Goal: Book appointment/travel/reservation

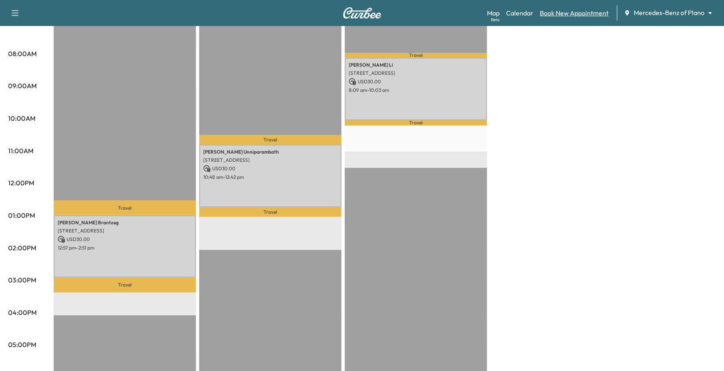
scroll to position [203, 0]
click at [584, 13] on link "Book New Appointment" at bounding box center [574, 13] width 69 height 10
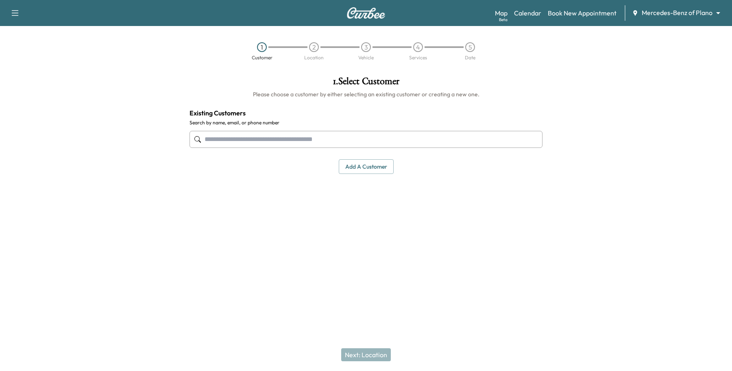
click at [295, 139] on input "text" at bounding box center [365, 139] width 353 height 17
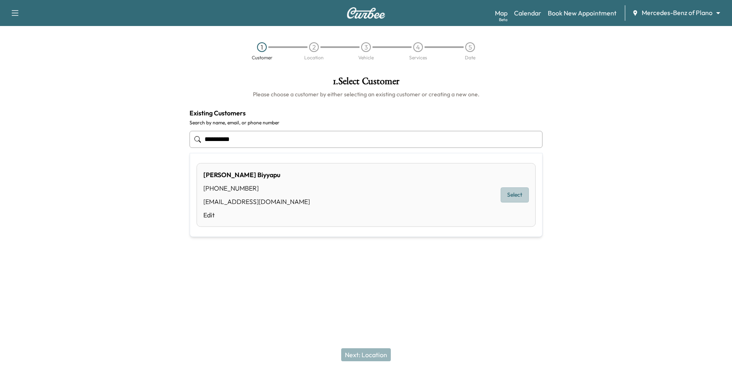
click at [510, 196] on button "Select" at bounding box center [514, 195] width 28 height 15
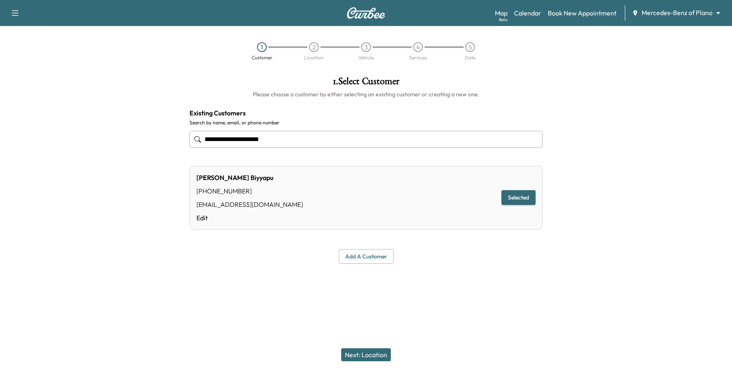
type input "**********"
click at [365, 354] on button "Next: Location" at bounding box center [366, 354] width 50 height 13
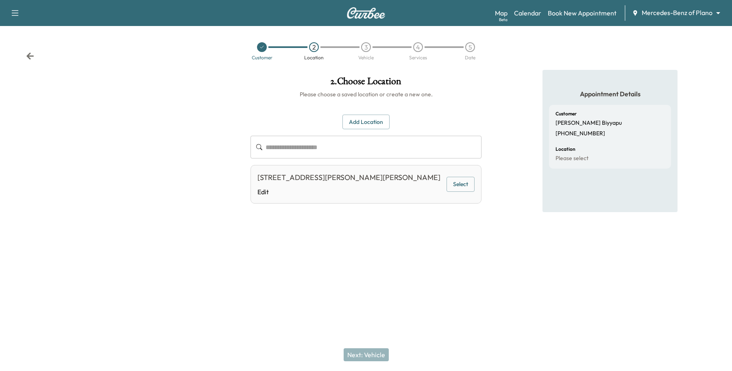
click at [463, 178] on button "Select" at bounding box center [460, 184] width 28 height 15
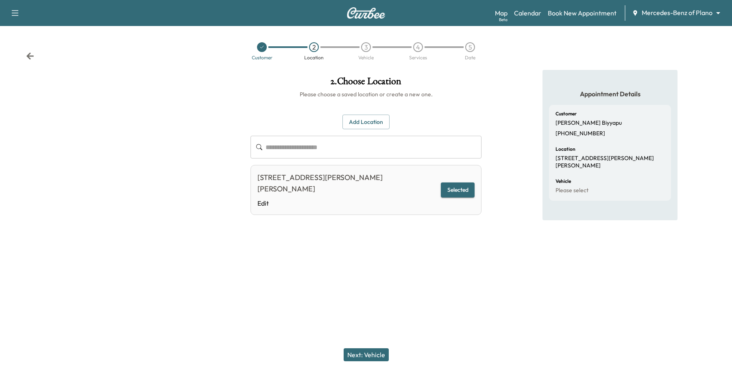
click at [457, 182] on button "Selected" at bounding box center [458, 189] width 34 height 15
click at [383, 350] on button "Next: Vehicle" at bounding box center [365, 354] width 45 height 13
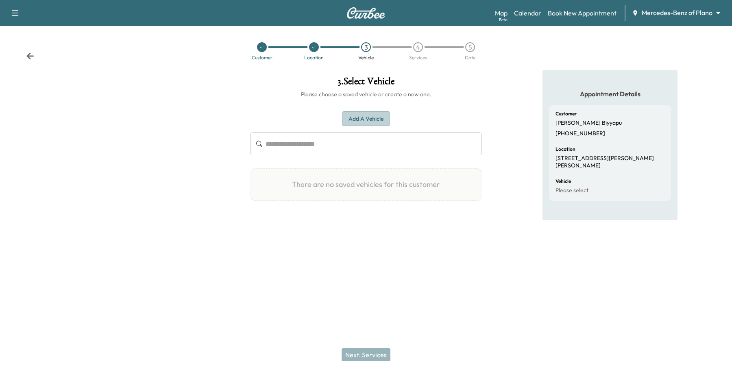
click at [375, 117] on button "Add a Vehicle" at bounding box center [366, 118] width 48 height 15
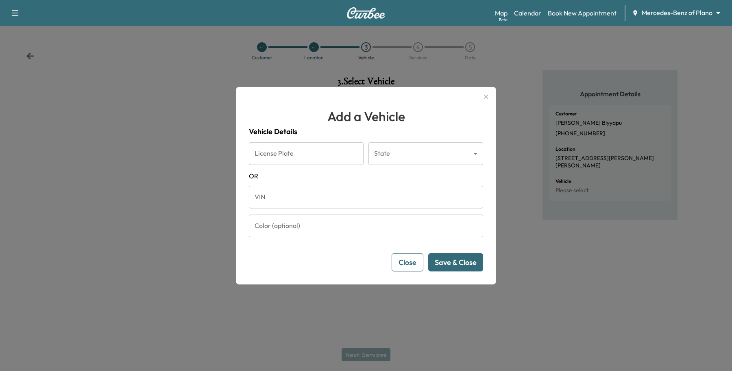
click at [295, 186] on input "VIN" at bounding box center [366, 197] width 234 height 23
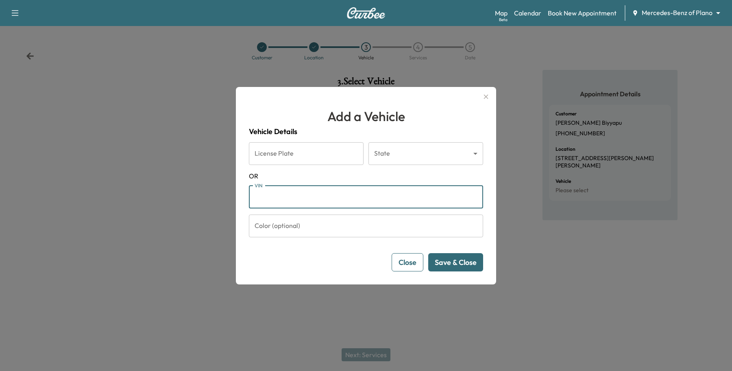
paste input "**********"
type input "**********"
click at [474, 264] on button "Save & Close" at bounding box center [455, 262] width 55 height 18
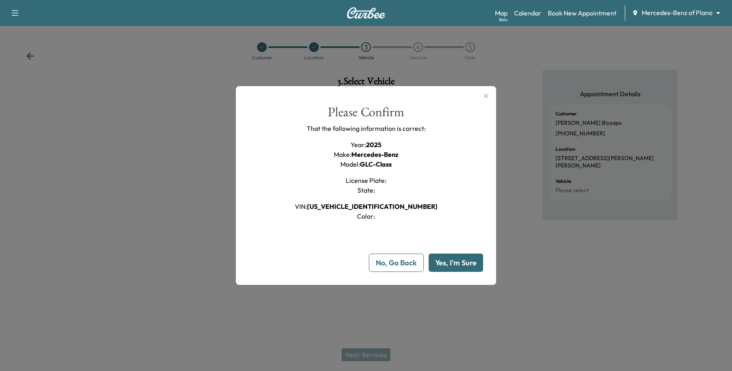
click at [459, 267] on button "Yes, I'm Sure" at bounding box center [455, 263] width 54 height 18
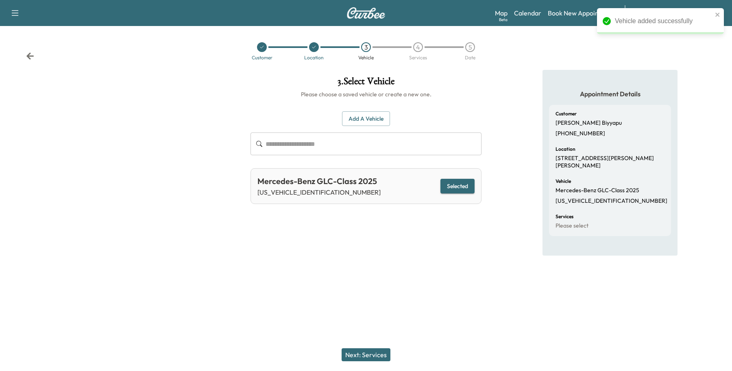
click at [374, 361] on button "Next: Services" at bounding box center [365, 354] width 49 height 13
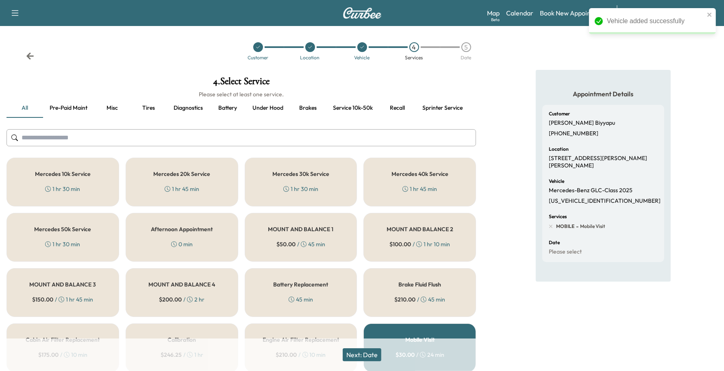
click at [78, 174] on h5 "Mercedes 10k Service" at bounding box center [63, 174] width 56 height 6
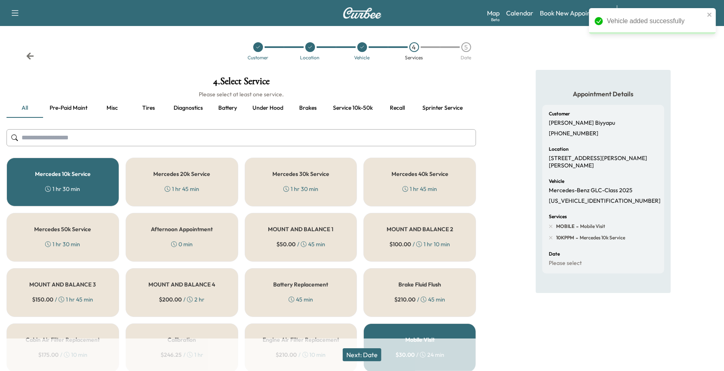
click at [355, 352] on button "Next: Date" at bounding box center [362, 354] width 39 height 13
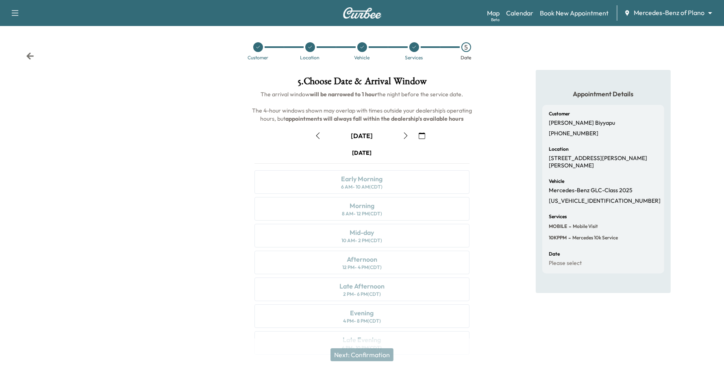
click at [425, 134] on icon "button" at bounding box center [422, 135] width 7 height 7
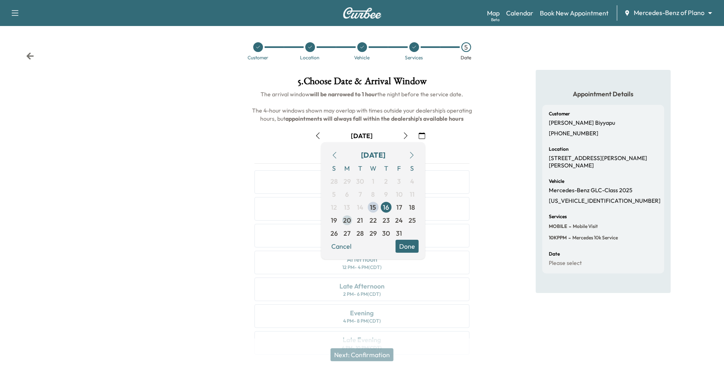
click at [350, 222] on span "20" at bounding box center [347, 220] width 8 height 10
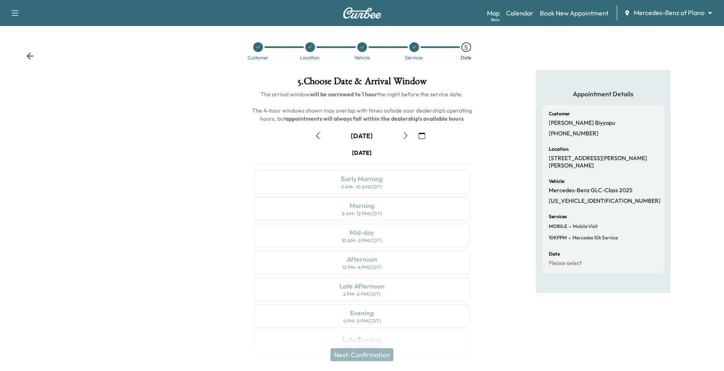
click at [405, 137] on icon "button" at bounding box center [406, 135] width 4 height 7
click at [406, 135] on icon "button" at bounding box center [405, 135] width 7 height 7
click at [411, 131] on button "button" at bounding box center [406, 135] width 14 height 13
click at [322, 129] on button "button" at bounding box center [318, 135] width 14 height 13
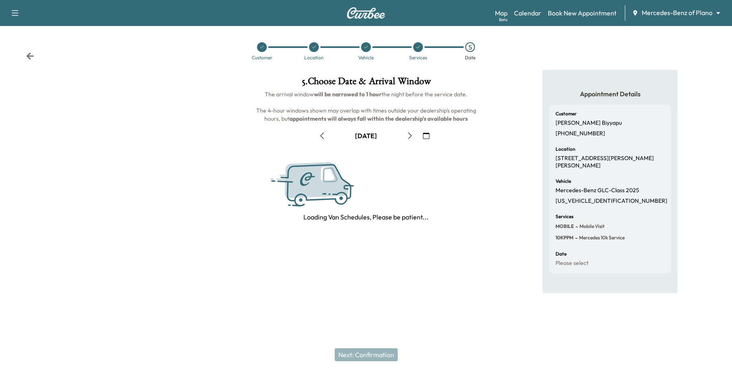
click at [322, 132] on icon "button" at bounding box center [322, 135] width 7 height 7
click at [322, 133] on icon "button" at bounding box center [322, 135] width 4 height 7
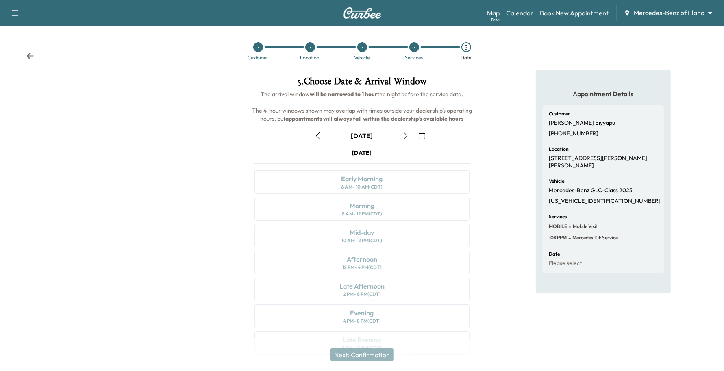
click at [405, 134] on icon "button" at bounding box center [405, 135] width 7 height 7
click at [407, 135] on icon "button" at bounding box center [406, 135] width 4 height 7
click at [311, 47] on icon at bounding box center [310, 47] width 5 height 5
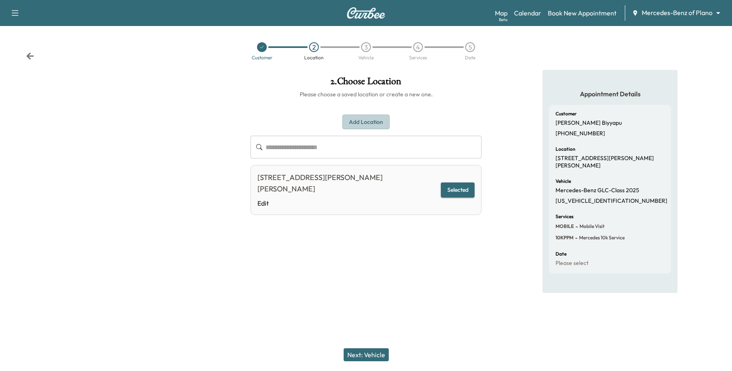
click at [357, 117] on button "Add Location" at bounding box center [365, 122] width 47 height 15
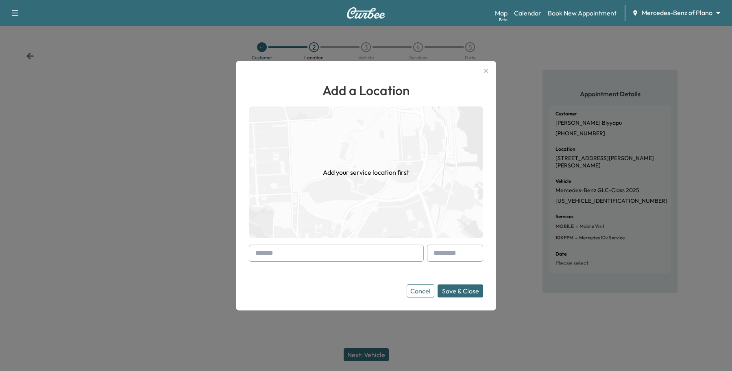
click at [287, 253] on input "text" at bounding box center [336, 253] width 175 height 17
click at [419, 291] on button "Cancel" at bounding box center [420, 290] width 28 height 13
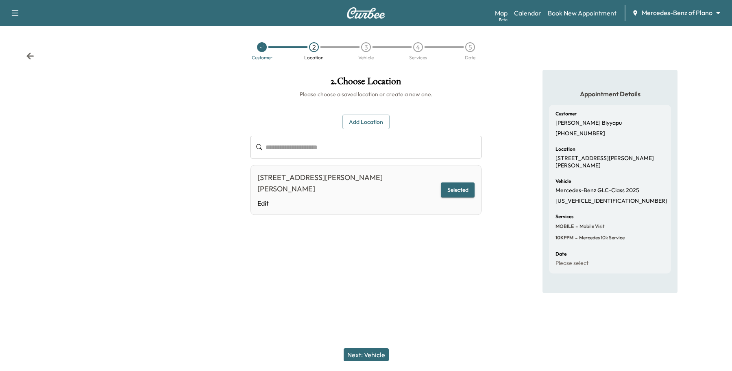
click at [451, 182] on button "Selected" at bounding box center [458, 189] width 34 height 15
click at [346, 359] on button "Next: Vehicle" at bounding box center [365, 354] width 45 height 13
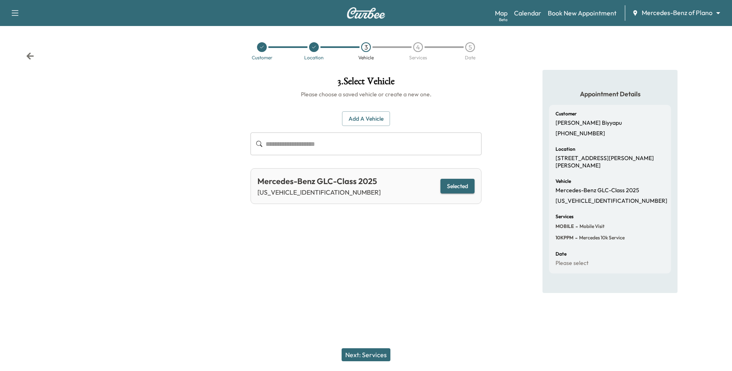
drag, startPoint x: 353, startPoint y: 363, endPoint x: 356, endPoint y: 357, distance: 7.1
click at [354, 363] on div "Next: Services" at bounding box center [366, 355] width 732 height 33
click at [356, 356] on button "Next: Services" at bounding box center [365, 354] width 49 height 13
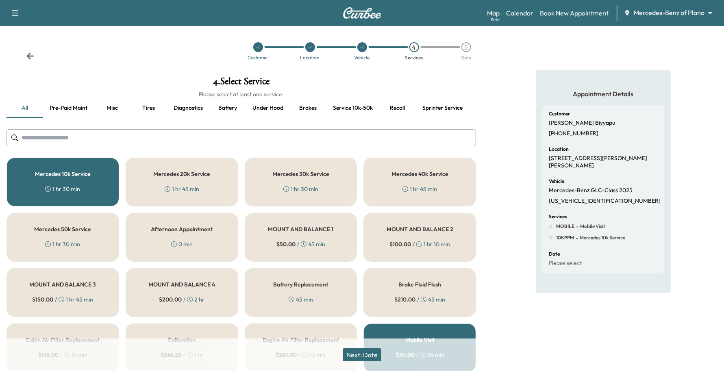
click at [365, 356] on button "Next: Date" at bounding box center [362, 354] width 39 height 13
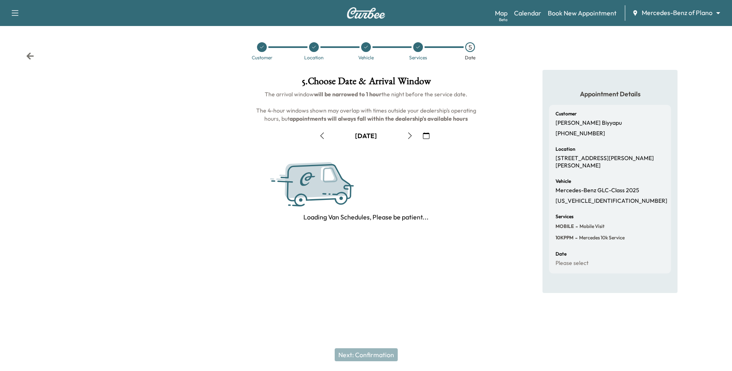
click at [431, 137] on button "button" at bounding box center [426, 135] width 14 height 13
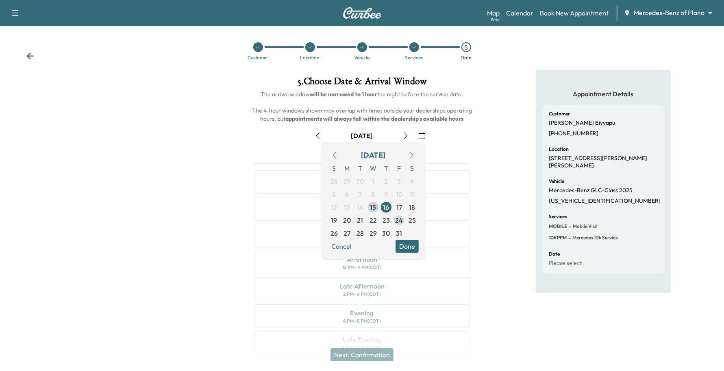
click at [397, 217] on span "24" at bounding box center [399, 220] width 8 height 10
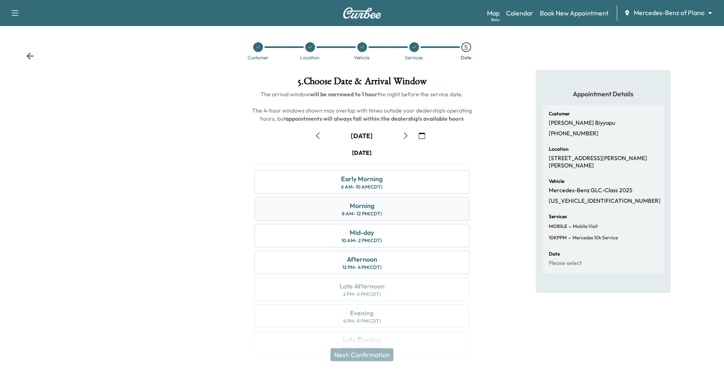
click at [434, 208] on div "Morning 8 AM - 12 PM (CDT)" at bounding box center [361, 209] width 215 height 24
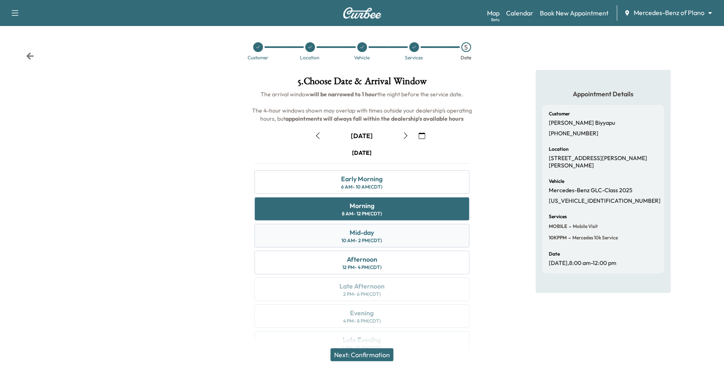
click at [419, 236] on div "Mid-day 10 AM - 2 PM (CDT)" at bounding box center [361, 236] width 215 height 24
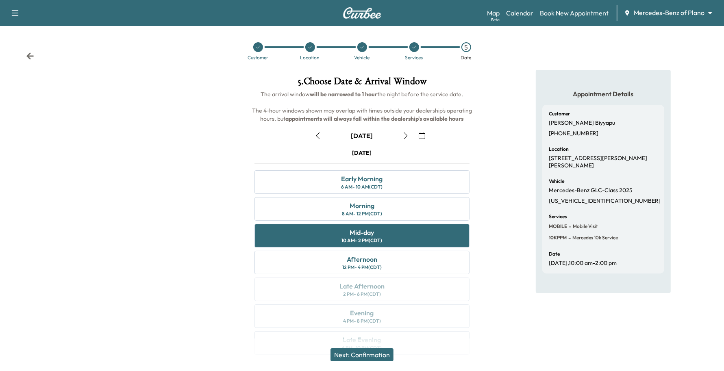
click at [358, 353] on button "Next: Confirmation" at bounding box center [361, 354] width 63 height 13
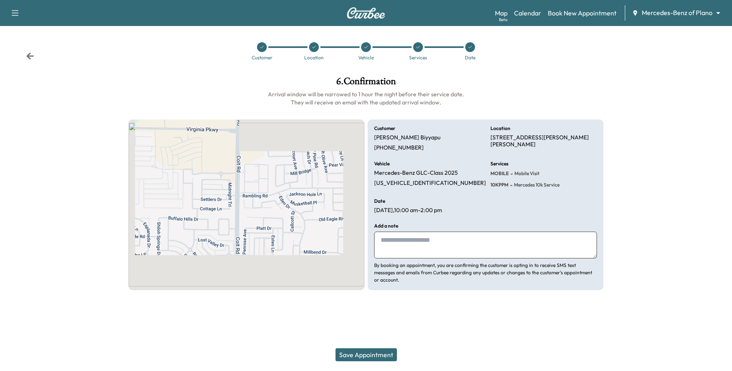
click at [360, 352] on button "Save Appointment" at bounding box center [365, 354] width 61 height 13
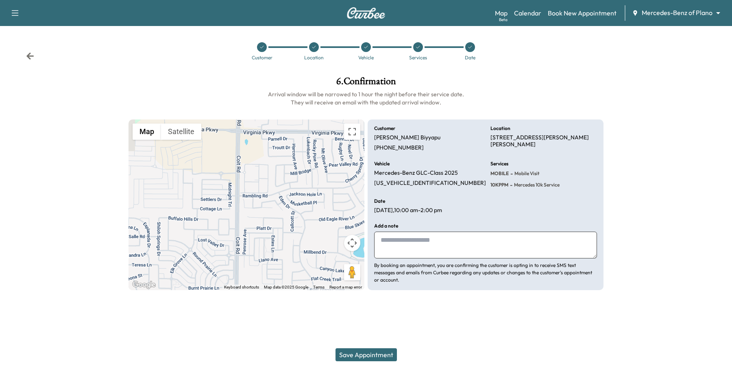
click at [419, 48] on icon at bounding box center [417, 47] width 5 height 5
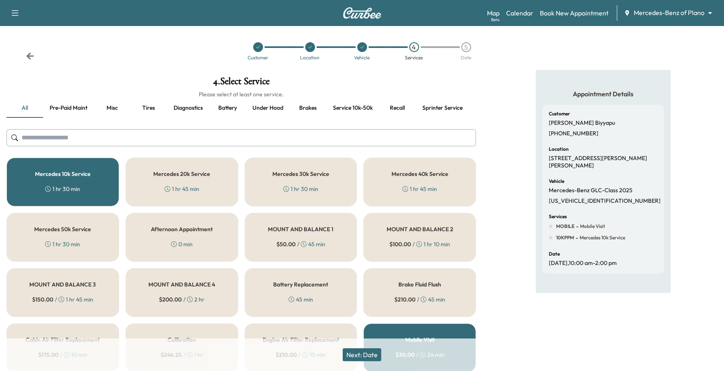
click at [367, 358] on button "Next: Date" at bounding box center [362, 354] width 39 height 13
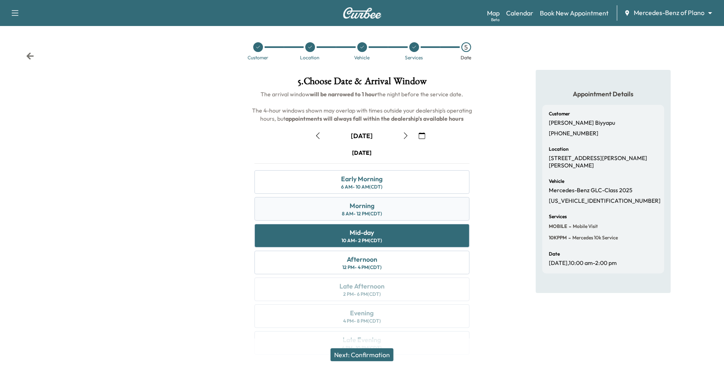
click at [380, 214] on div "8 AM - 12 PM (CDT)" at bounding box center [362, 214] width 40 height 7
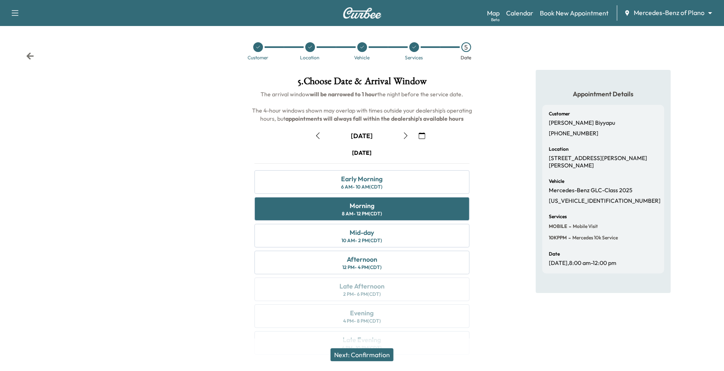
click at [365, 352] on button "Next: Confirmation" at bounding box center [361, 354] width 63 height 13
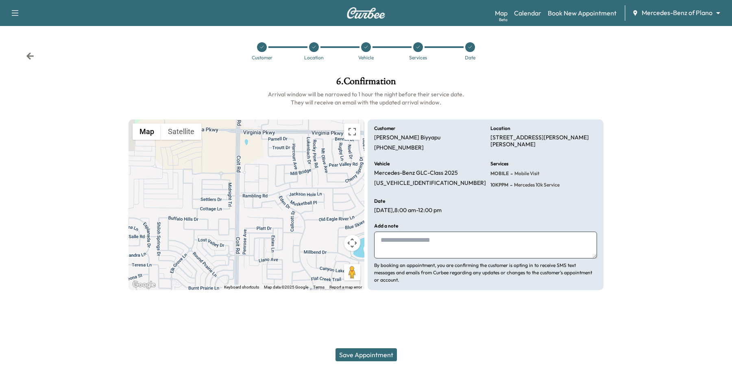
click at [364, 355] on button "Save Appointment" at bounding box center [365, 354] width 61 height 13
click at [310, 49] on div at bounding box center [314, 47] width 10 height 10
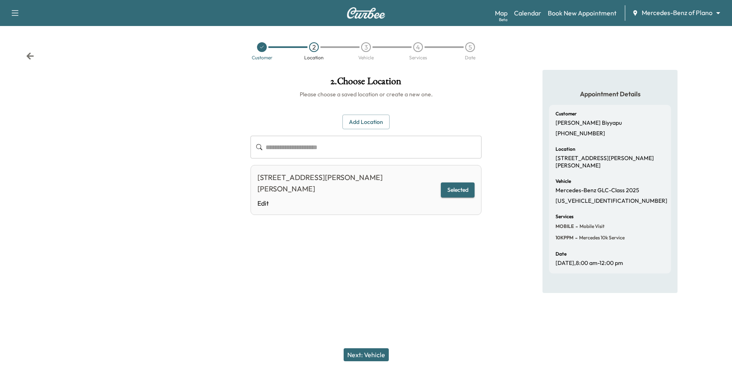
click at [450, 182] on button "Selected" at bounding box center [458, 189] width 34 height 15
click at [381, 352] on button "Next: Vehicle" at bounding box center [365, 354] width 45 height 13
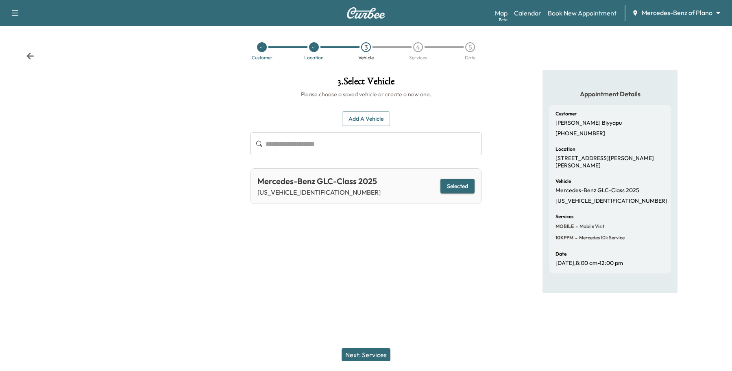
click at [378, 350] on button "Next: Services" at bounding box center [365, 354] width 49 height 13
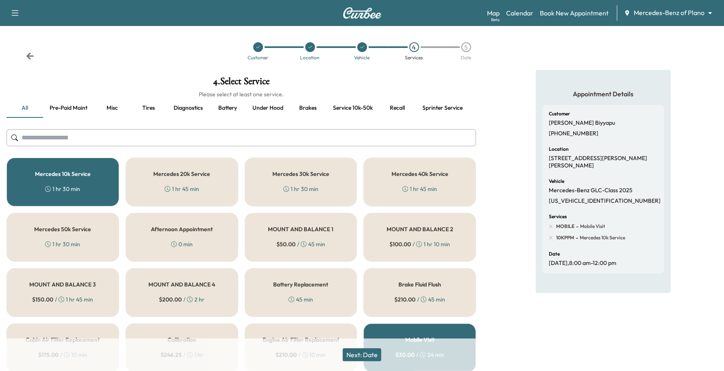
click at [365, 358] on button "Next: Date" at bounding box center [362, 354] width 39 height 13
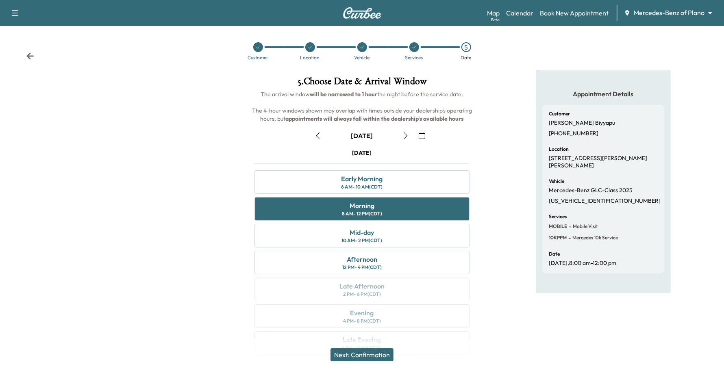
click at [363, 356] on button "Next: Confirmation" at bounding box center [361, 354] width 63 height 13
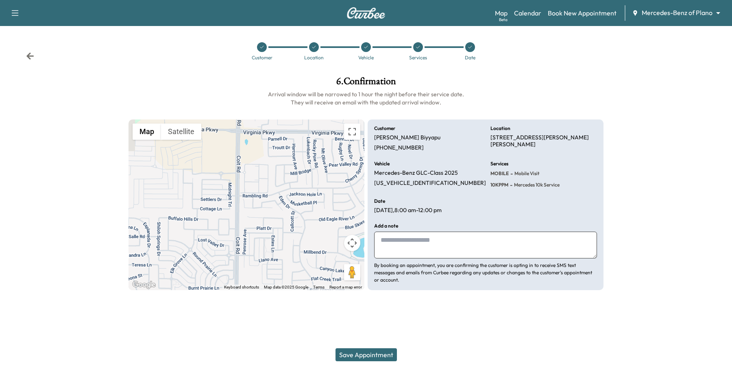
click at [370, 347] on div "Save Appointment" at bounding box center [366, 355] width 732 height 33
click at [369, 348] on button "Save Appointment" at bounding box center [365, 354] width 61 height 13
click at [469, 46] on div at bounding box center [470, 47] width 10 height 10
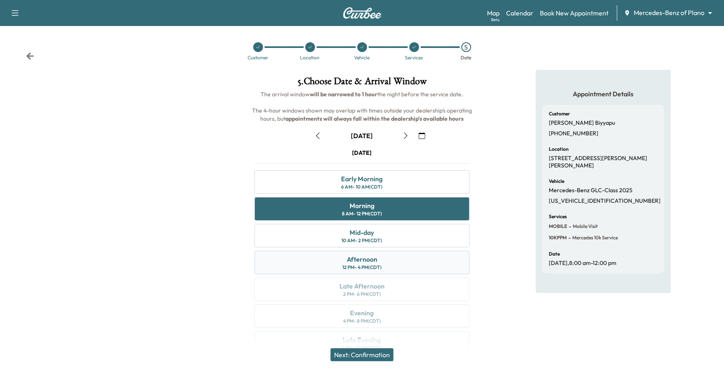
click at [369, 265] on div "12 PM - 4 PM (CDT)" at bounding box center [361, 267] width 39 height 7
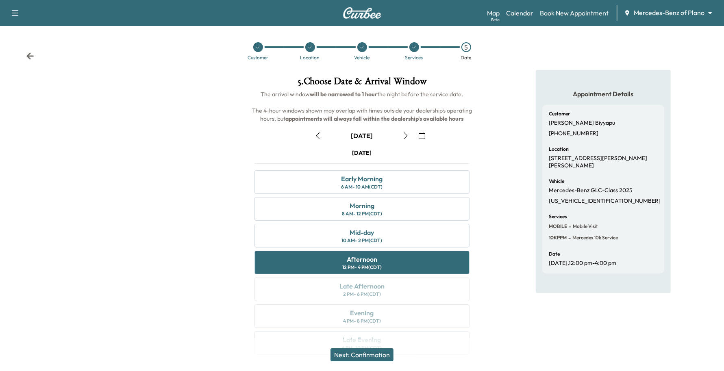
click at [374, 346] on div "Next: Confirmation" at bounding box center [362, 355] width 724 height 33
click at [380, 348] on button "Next: Confirmation" at bounding box center [361, 354] width 63 height 13
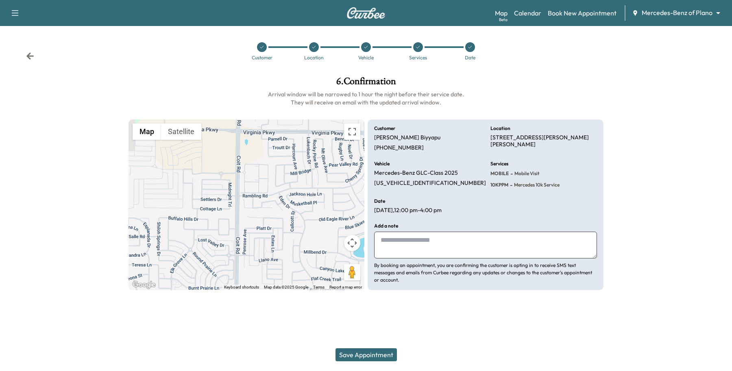
click at [382, 350] on button "Save Appointment" at bounding box center [365, 354] width 61 height 13
click at [359, 352] on button "Save Appointment" at bounding box center [365, 354] width 61 height 13
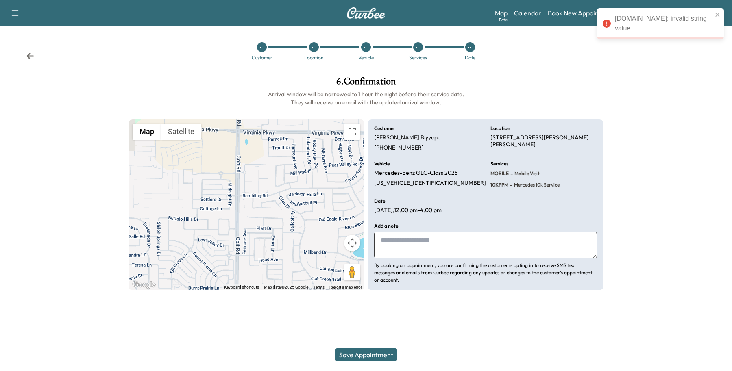
click at [470, 47] on icon at bounding box center [469, 47] width 5 height 5
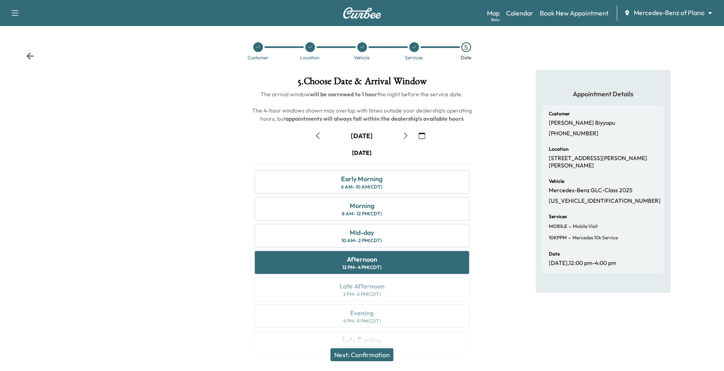
click at [204, 218] on div at bounding box center [120, 217] width 241 height 295
click at [371, 234] on div "Mid-day" at bounding box center [362, 233] width 24 height 10
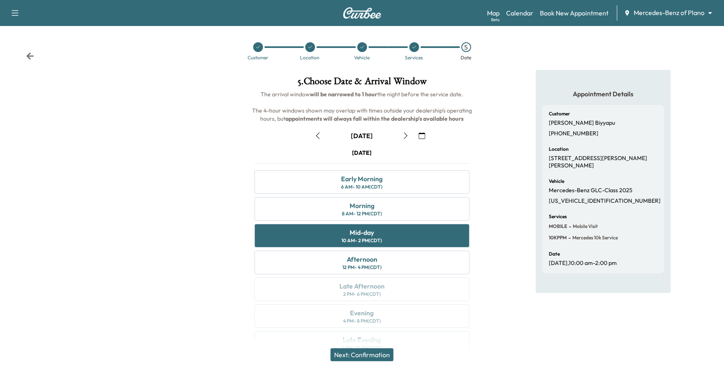
click at [364, 354] on button "Next: Confirmation" at bounding box center [361, 354] width 63 height 13
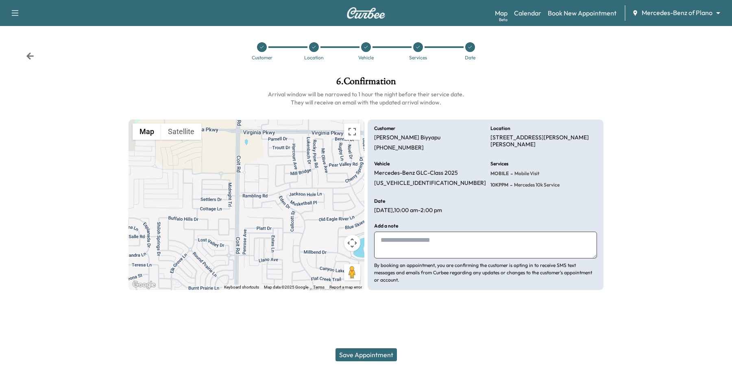
click at [316, 50] on div at bounding box center [314, 47] width 10 height 10
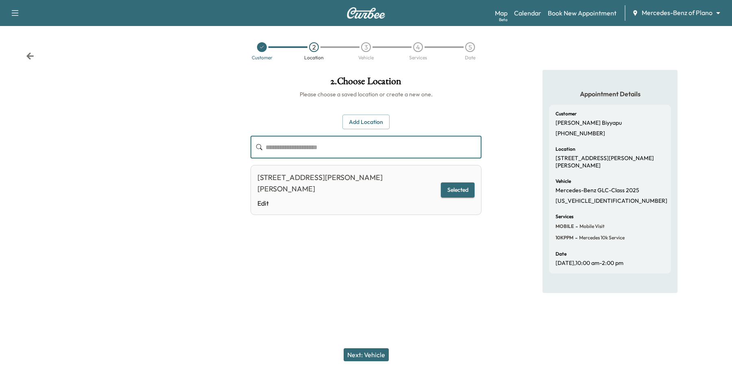
click at [331, 147] on input "text" at bounding box center [373, 147] width 216 height 23
type input "********"
click at [365, 114] on div "**********" at bounding box center [366, 154] width 244 height 168
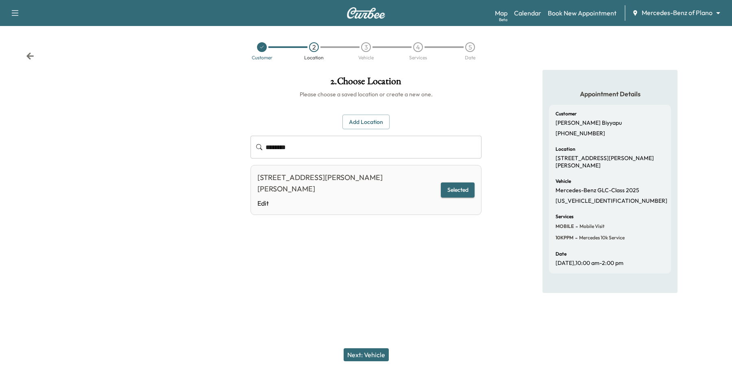
click at [358, 123] on button "Add Location" at bounding box center [365, 122] width 47 height 15
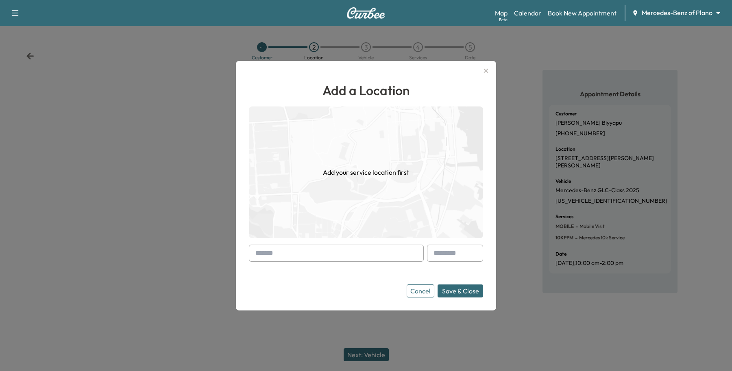
click at [302, 252] on input "text" at bounding box center [336, 253] width 175 height 17
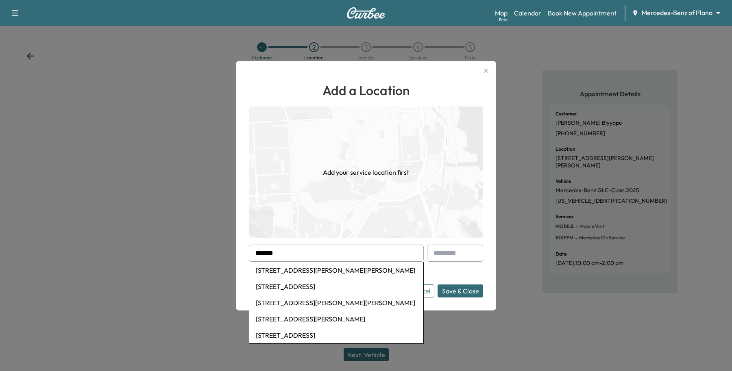
click at [289, 271] on li "[STREET_ADDRESS][PERSON_NAME][PERSON_NAME]" at bounding box center [336, 270] width 174 height 16
type input "**********"
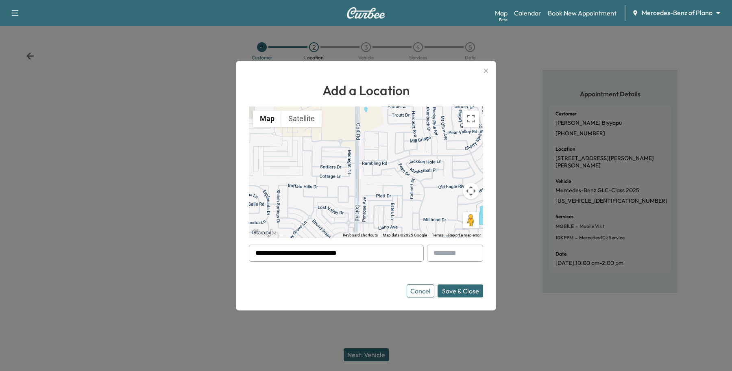
click at [448, 284] on button "Save & Close" at bounding box center [460, 290] width 46 height 13
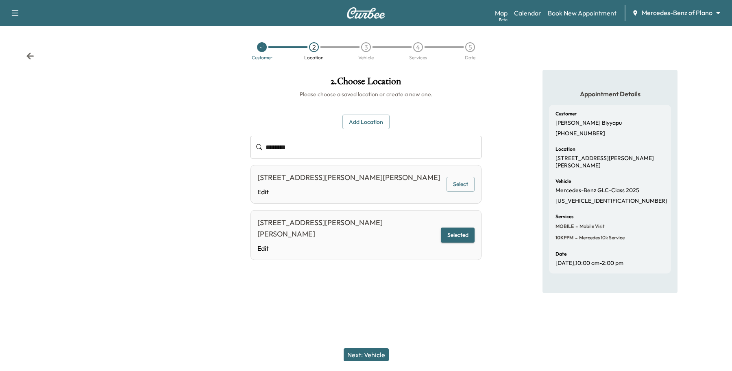
click at [386, 353] on button "Next: Vehicle" at bounding box center [365, 354] width 45 height 13
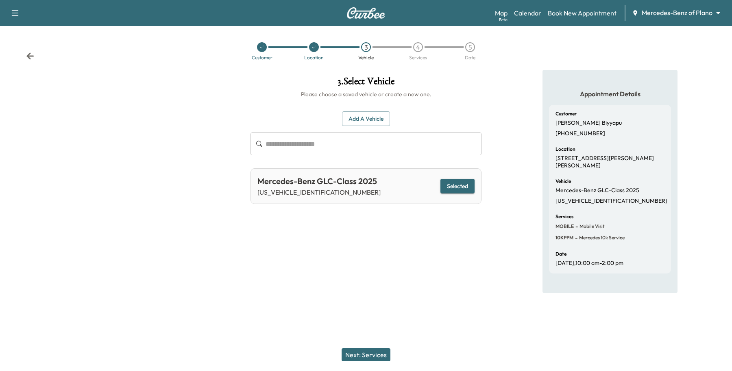
click at [378, 350] on button "Next: Services" at bounding box center [365, 354] width 49 height 13
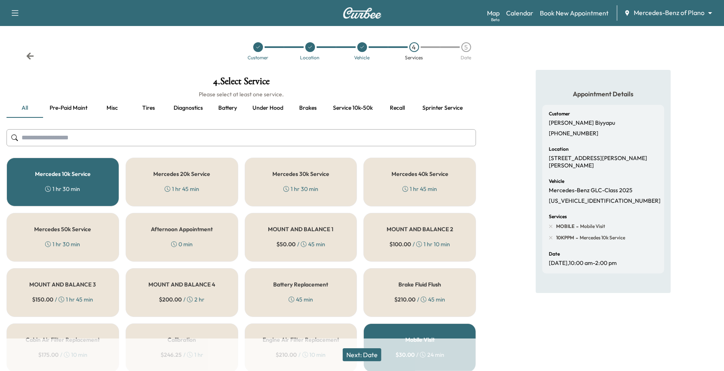
click at [378, 350] on button "Next: Date" at bounding box center [362, 354] width 39 height 13
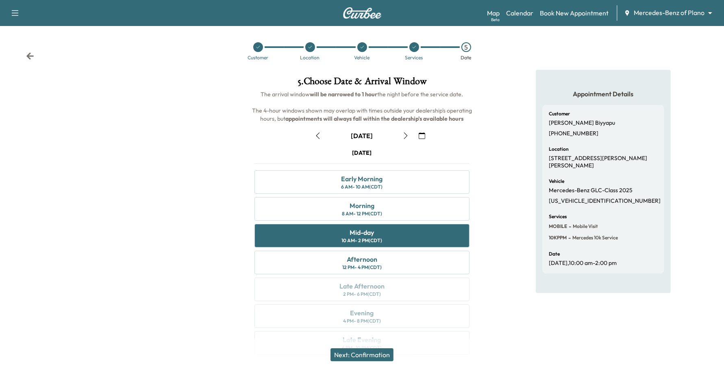
click at [365, 350] on button "Next: Confirmation" at bounding box center [361, 354] width 63 height 13
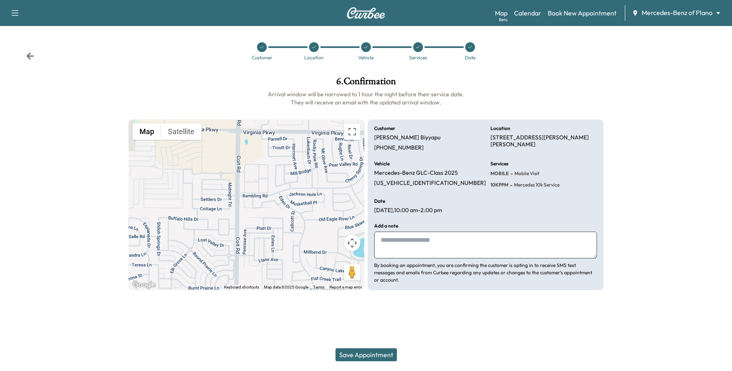
click at [366, 352] on button "Save Appointment" at bounding box center [365, 354] width 61 height 13
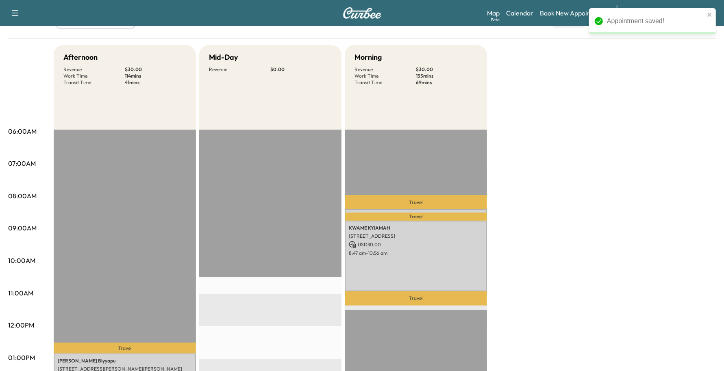
scroll to position [203, 0]
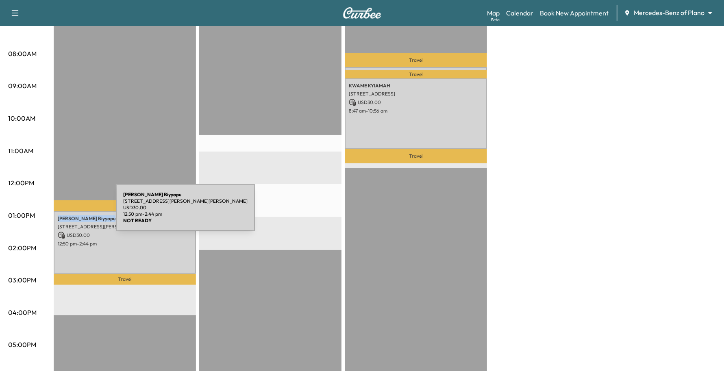
drag, startPoint x: 120, startPoint y: 215, endPoint x: 55, endPoint y: 213, distance: 65.1
click at [55, 213] on div "[PERSON_NAME] [STREET_ADDRESS][PERSON_NAME][PERSON_NAME] USD 30.00 12:50 pm - 2…" at bounding box center [125, 242] width 142 height 62
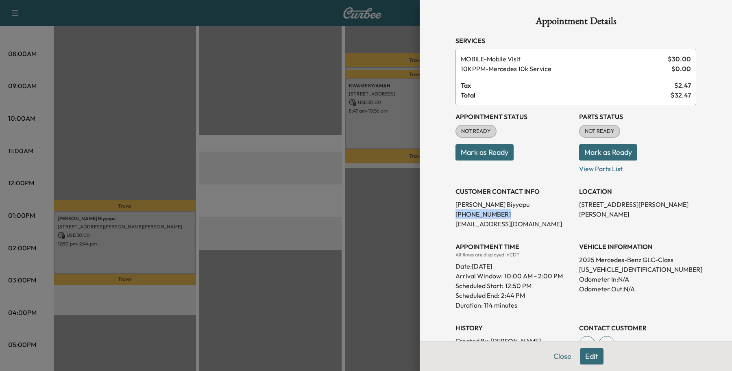
drag, startPoint x: 61, startPoint y: 213, endPoint x: 519, endPoint y: 208, distance: 458.5
click at [518, 208] on div "CUSTOMER CONTACT INFO [PERSON_NAME] [PHONE_NUMBER] [EMAIL_ADDRESS][DOMAIN_NAME]" at bounding box center [513, 204] width 117 height 49
click at [521, 205] on p "[PERSON_NAME]" at bounding box center [513, 205] width 117 height 10
click at [525, 217] on p "[PHONE_NUMBER]" at bounding box center [513, 214] width 117 height 10
drag, startPoint x: 519, startPoint y: 200, endPoint x: 448, endPoint y: 203, distance: 70.8
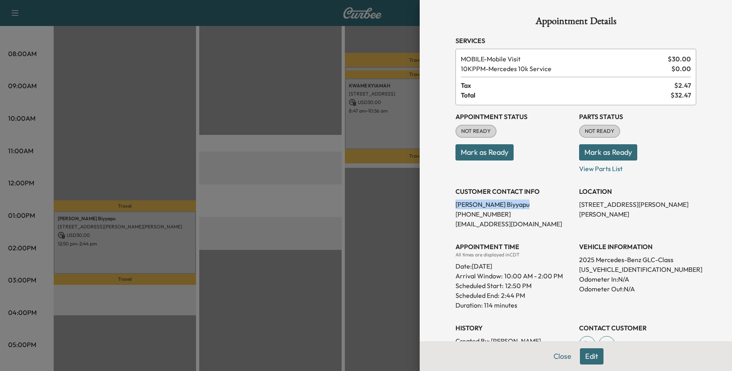
click at [446, 203] on div "Appointment Details Services MOBILE - Mobile Visit $ 30.00 10KPPM - Mercedes 10…" at bounding box center [575, 221] width 260 height 442
copy p "[PERSON_NAME]"
click at [501, 214] on p "[PHONE_NUMBER]" at bounding box center [513, 214] width 117 height 10
drag, startPoint x: 501, startPoint y: 212, endPoint x: 445, endPoint y: 211, distance: 56.1
click at [445, 211] on div "Appointment Details Services MOBILE - Mobile Visit $ 30.00 10KPPM - Mercedes 10…" at bounding box center [575, 221] width 260 height 442
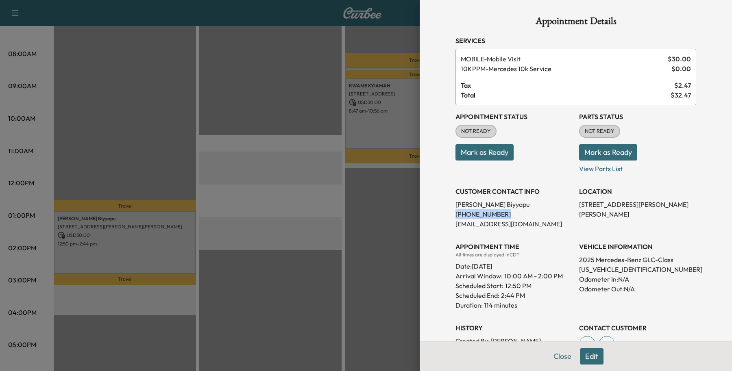
copy p "[PHONE_NUMBER]"
click at [549, 354] on button "Close" at bounding box center [562, 356] width 28 height 16
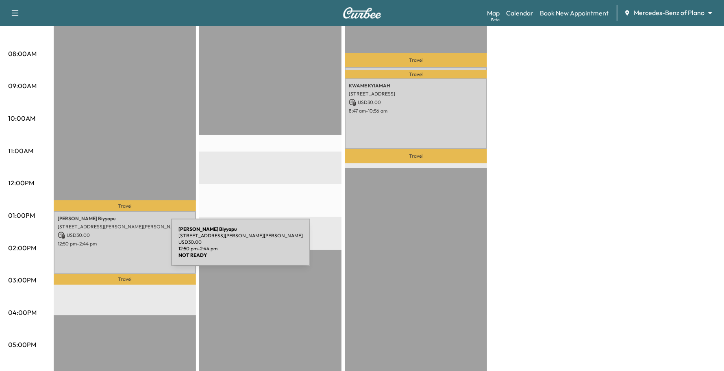
click at [110, 247] on div "[PERSON_NAME] [STREET_ADDRESS][PERSON_NAME][PERSON_NAME] USD 30.00 12:50 pm - 2…" at bounding box center [125, 242] width 142 height 62
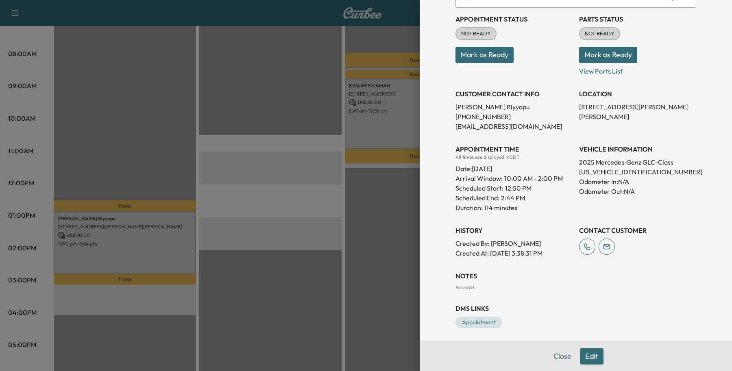
scroll to position [100, 0]
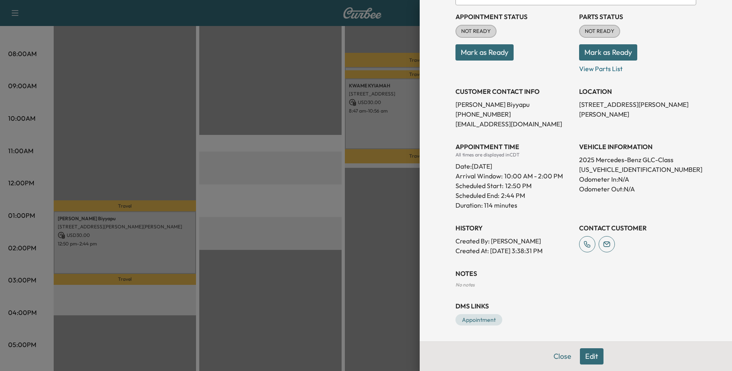
click at [584, 352] on button "Edit" at bounding box center [592, 356] width 24 height 16
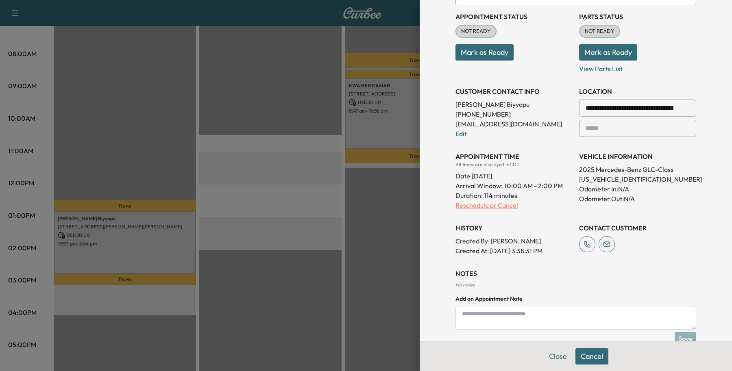
click at [469, 208] on p "Reschedule or Cancel" at bounding box center [513, 205] width 117 height 10
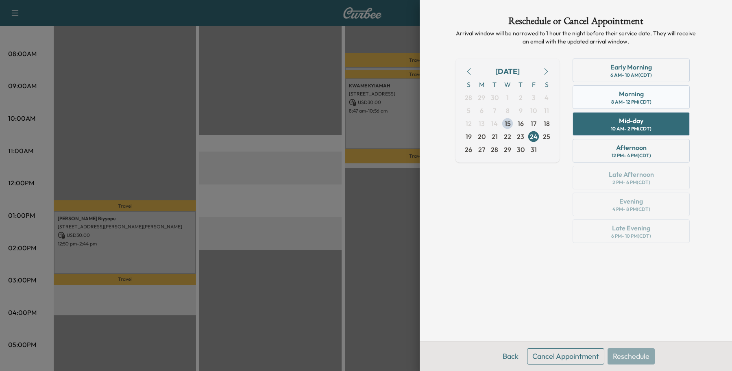
click at [597, 103] on div "Morning 8 AM - 12 PM (CDT)" at bounding box center [630, 97] width 117 height 24
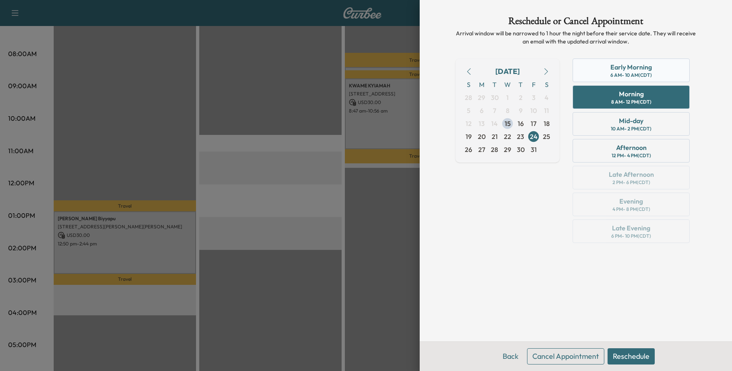
click at [665, 64] on div "Early Morning 6 AM - 10 AM (CDT)" at bounding box center [630, 71] width 117 height 24
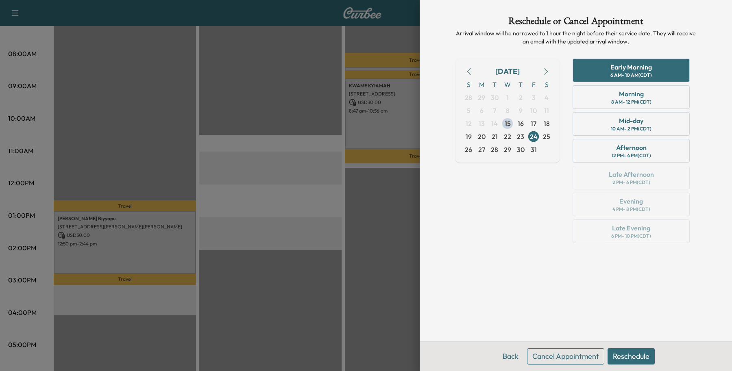
click at [641, 356] on button "Reschedule" at bounding box center [630, 356] width 47 height 16
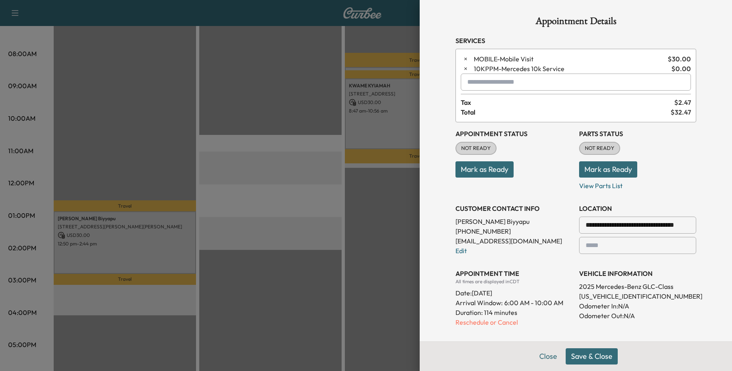
click at [574, 360] on button "Save & Close" at bounding box center [591, 356] width 52 height 16
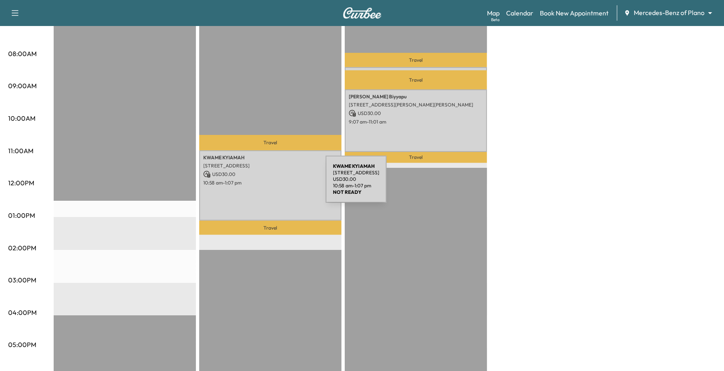
click at [265, 184] on div "[PERSON_NAME] [STREET_ADDRESS] USD 30.00 10:58 am - 1:07 pm" at bounding box center [270, 185] width 142 height 71
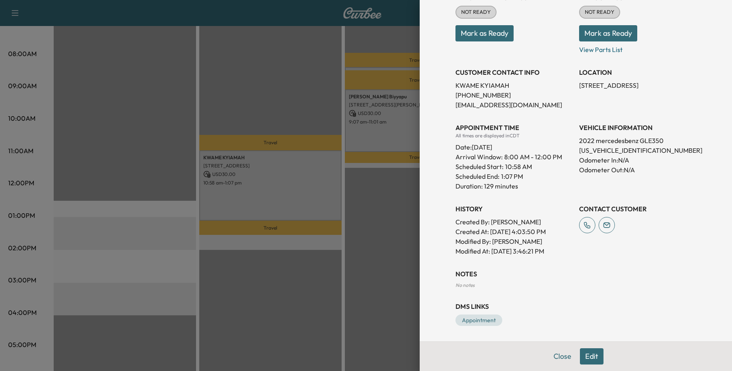
scroll to position [120, 0]
click at [580, 354] on button "Edit" at bounding box center [592, 356] width 24 height 16
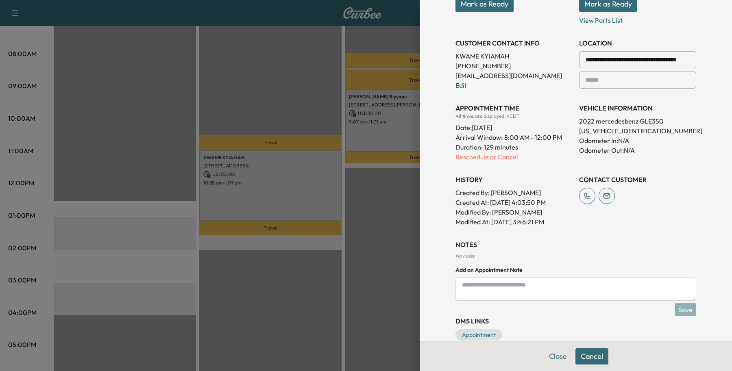
scroll to position [181, 0]
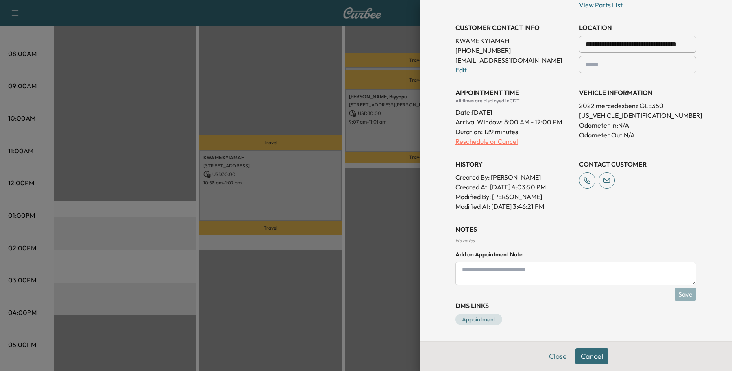
click at [482, 139] on p "Reschedule or Cancel" at bounding box center [513, 142] width 117 height 10
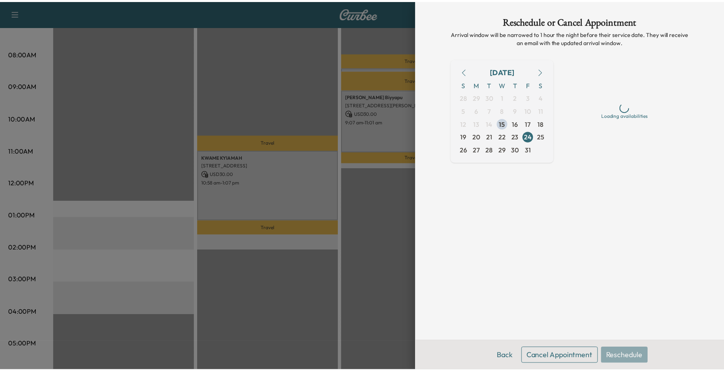
scroll to position [0, 0]
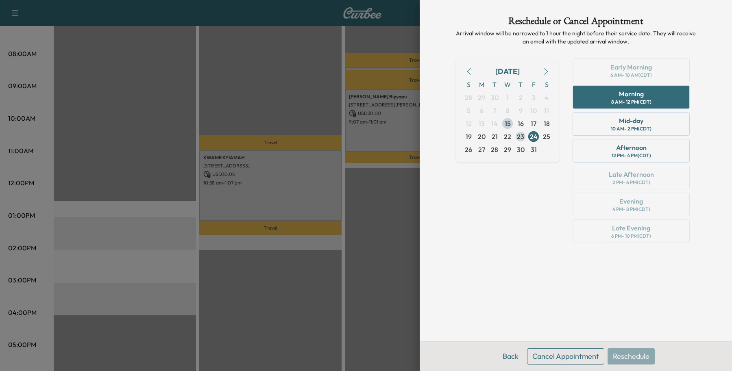
click at [521, 132] on span "23" at bounding box center [520, 137] width 7 height 10
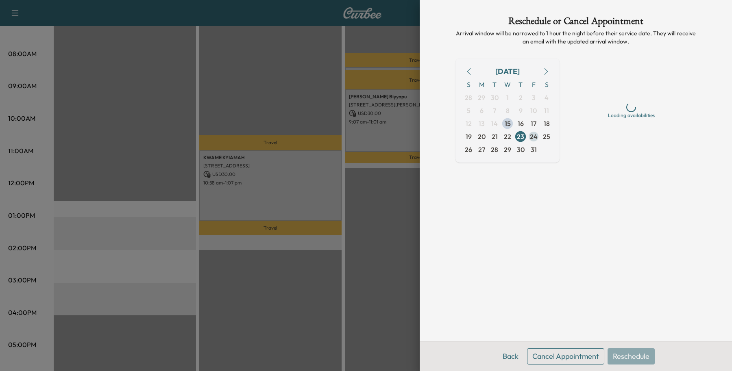
click at [532, 137] on span "24" at bounding box center [534, 137] width 8 height 10
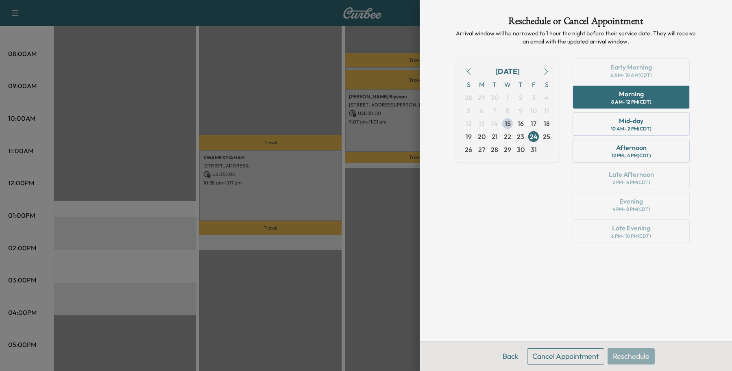
click at [617, 69] on div "Early Morning 6 AM - 10 AM (CDT) Morning 8 AM - 12 PM (CDT) Mid-day 10 AM - 2 P…" at bounding box center [631, 153] width 130 height 188
click at [347, 287] on div at bounding box center [366, 185] width 732 height 371
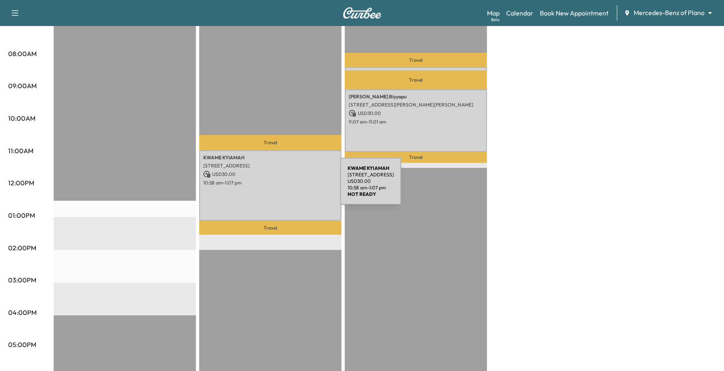
click at [279, 186] on div "[PERSON_NAME] [STREET_ADDRESS] USD 30.00 10:58 am - 1:07 pm" at bounding box center [270, 185] width 142 height 71
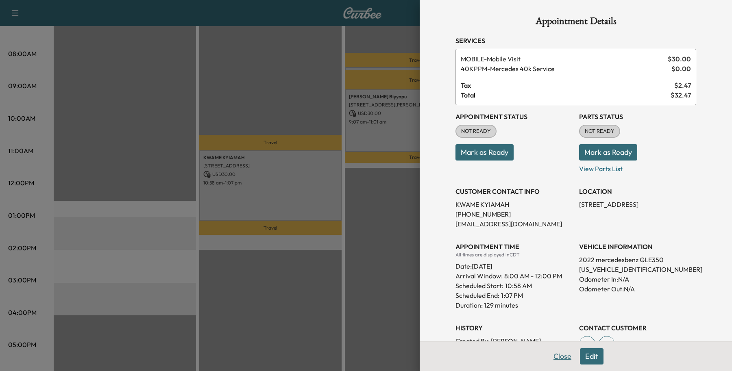
click at [551, 352] on button "Close" at bounding box center [562, 356] width 28 height 16
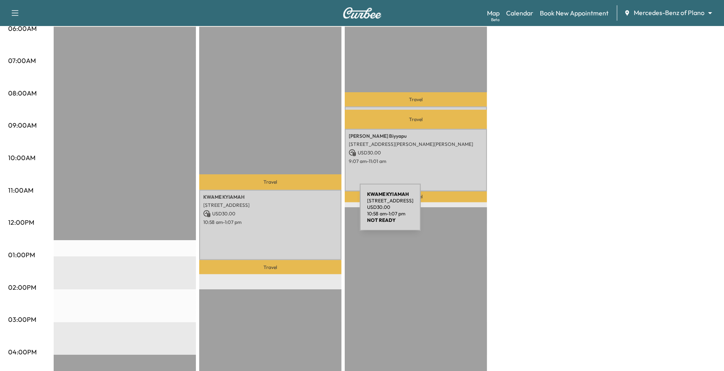
scroll to position [152, 0]
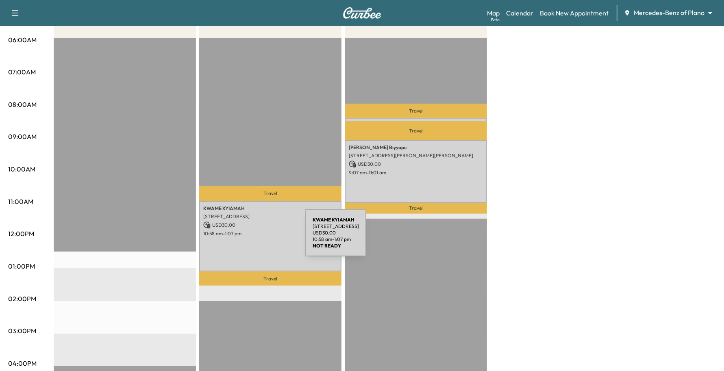
click at [244, 238] on div "[PERSON_NAME] [STREET_ADDRESS] USD 30.00 10:58 am - 1:07 pm" at bounding box center [270, 236] width 142 height 71
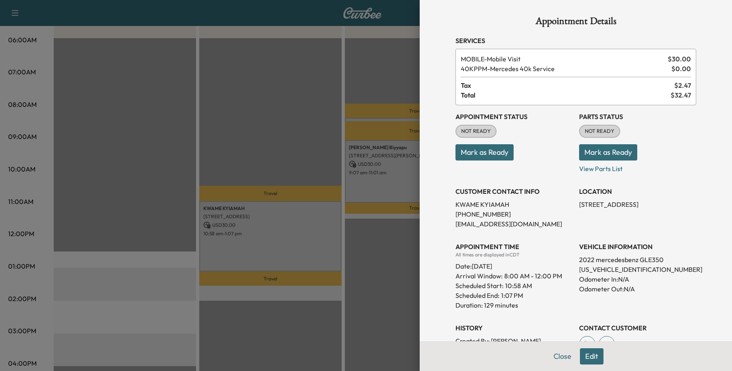
click at [377, 167] on div at bounding box center [366, 185] width 732 height 371
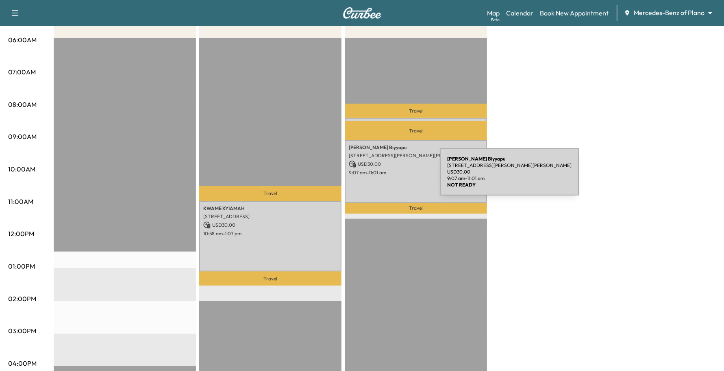
click at [379, 177] on div "[PERSON_NAME] [STREET_ADDRESS][PERSON_NAME][PERSON_NAME] USD 30.00 9:07 am - 11…" at bounding box center [416, 171] width 142 height 62
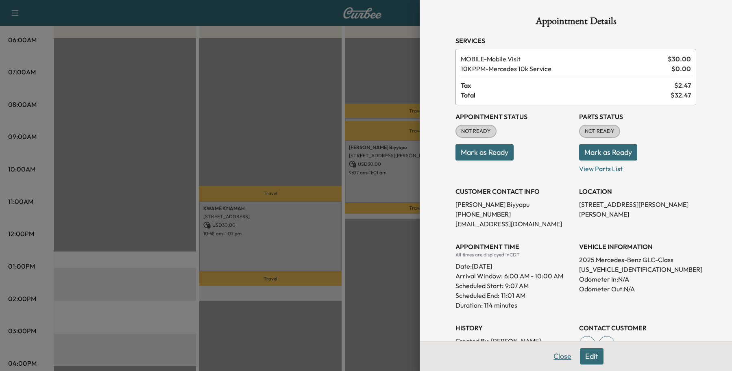
click at [564, 357] on button "Close" at bounding box center [562, 356] width 28 height 16
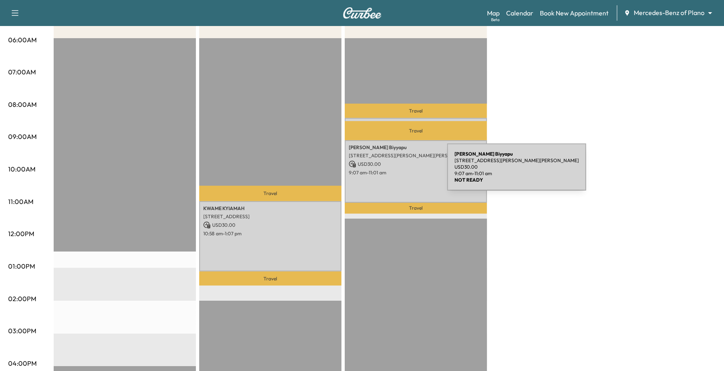
click at [387, 172] on p "9:07 am - 11:01 am" at bounding box center [416, 172] width 134 height 7
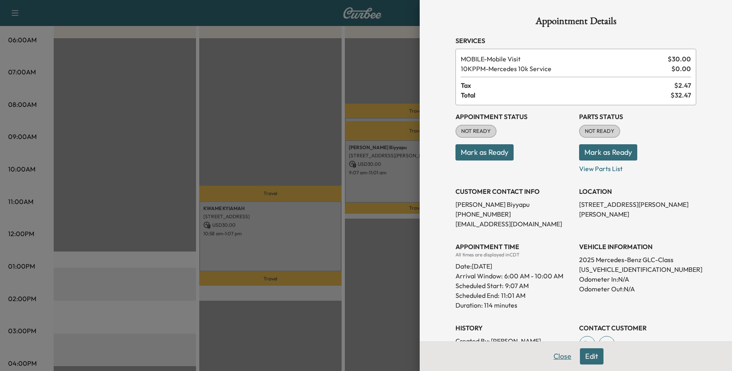
click at [556, 358] on button "Close" at bounding box center [562, 356] width 28 height 16
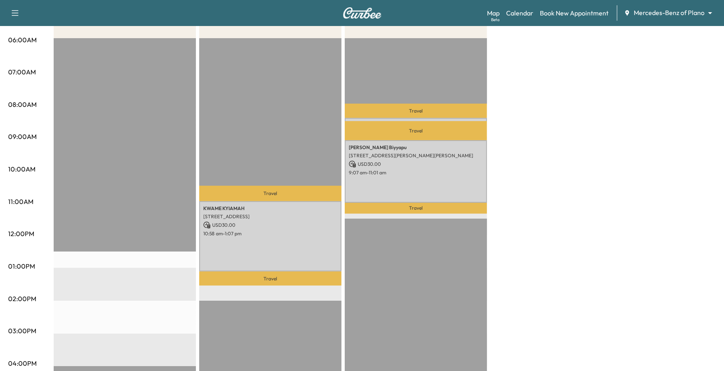
click at [380, 111] on p "Travel" at bounding box center [416, 111] width 142 height 14
